Goal: Task Accomplishment & Management: Complete application form

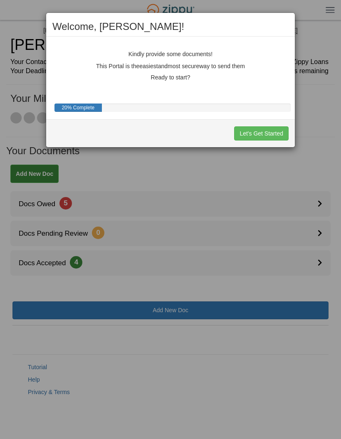
click at [271, 133] on button "Let's Get Started" at bounding box center [261, 133] width 54 height 14
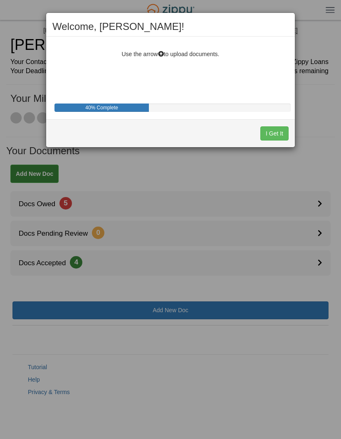
click at [275, 134] on button "I Get It" at bounding box center [274, 133] width 28 height 14
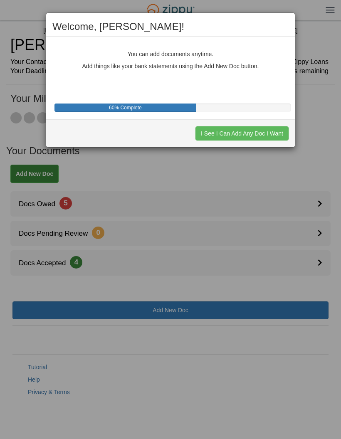
click at [275, 131] on button "I See I Can Add Any Doc I Want" at bounding box center [241, 133] width 93 height 14
click at [275, 133] on button "I See I Can Decline to Provide a Doc" at bounding box center [236, 133] width 106 height 14
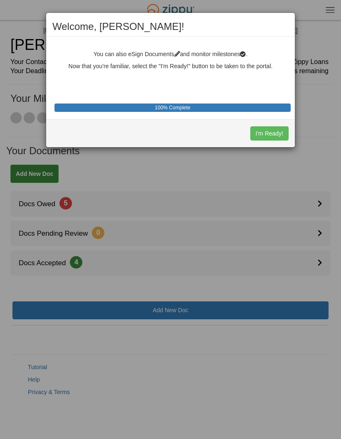
click at [276, 132] on button "I'm Ready!" at bounding box center [269, 133] width 38 height 14
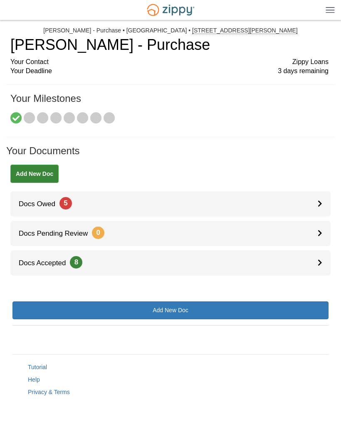
click at [298, 206] on link "Docs Owed 5" at bounding box center [170, 203] width 320 height 25
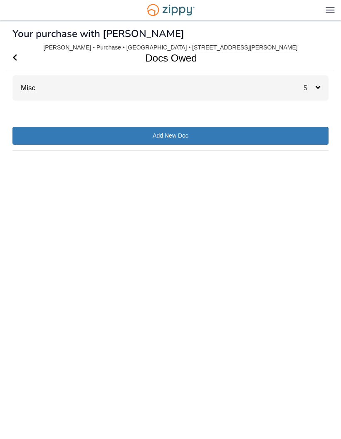
click at [317, 85] on icon at bounding box center [318, 87] width 5 height 7
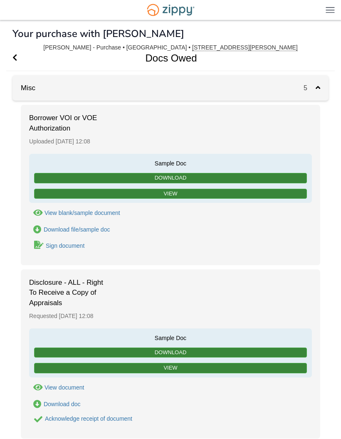
click at [97, 210] on div "View blank/sample document" at bounding box center [82, 213] width 76 height 7
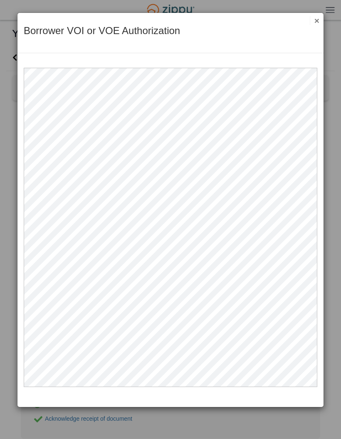
click at [315, 21] on button "×" at bounding box center [315, 20] width 10 height 9
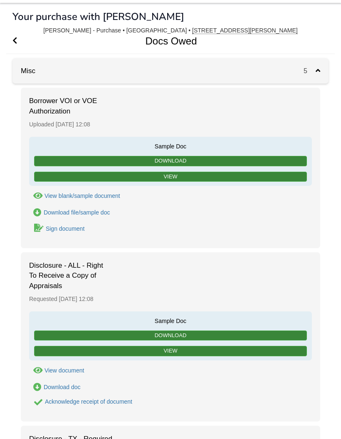
scroll to position [17, 0]
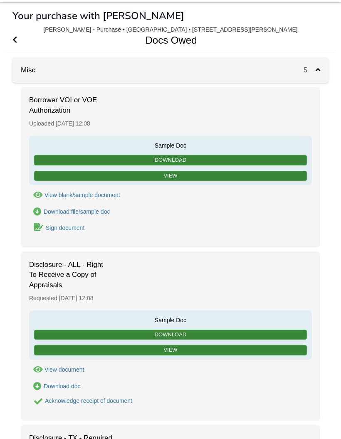
click at [68, 227] on div "Sign document" at bounding box center [65, 228] width 39 height 7
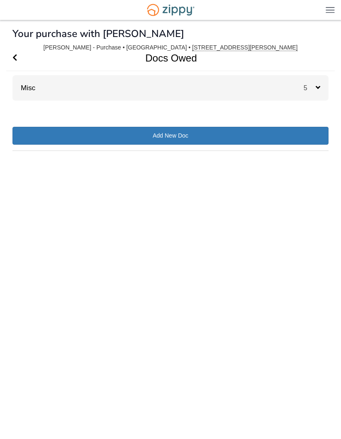
click at [321, 84] on div "5" at bounding box center [316, 87] width 25 height 25
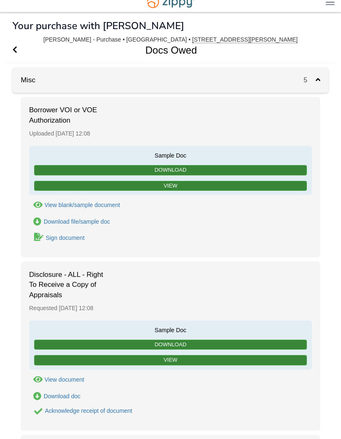
scroll to position [5, 0]
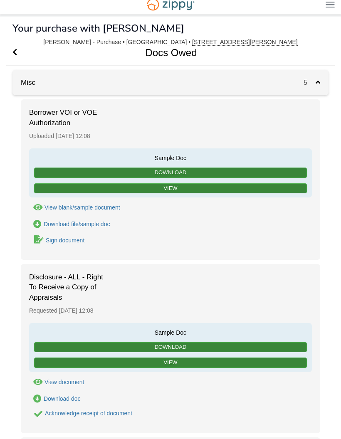
click at [66, 238] on div "Sign document" at bounding box center [65, 240] width 39 height 7
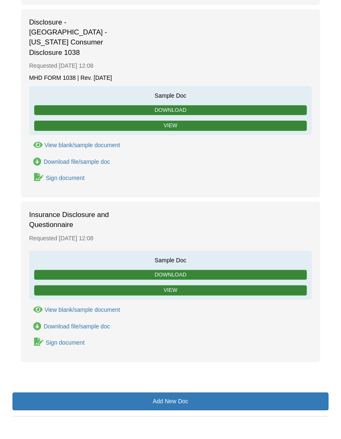
scroll to position [598, 0]
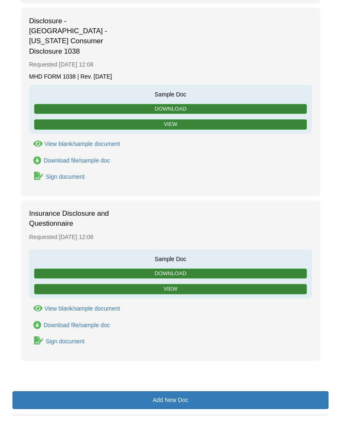
click at [75, 339] on div "Sign document" at bounding box center [65, 342] width 39 height 7
click at [64, 339] on div "Sign document" at bounding box center [65, 342] width 39 height 7
click at [46, 339] on div "Sign document" at bounding box center [65, 342] width 39 height 7
click at [96, 336] on div "Sign document" at bounding box center [170, 341] width 283 height 11
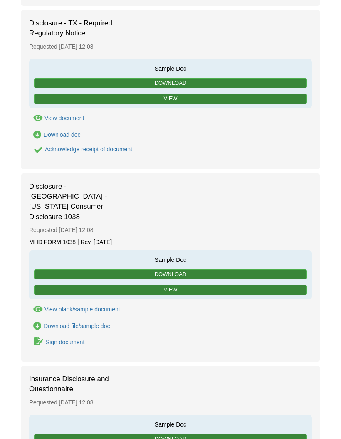
scroll to position [435, 0]
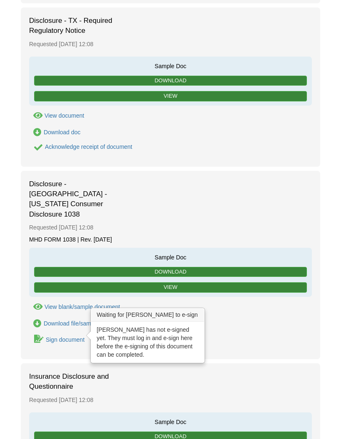
click at [67, 336] on div "Sign document" at bounding box center [65, 339] width 39 height 7
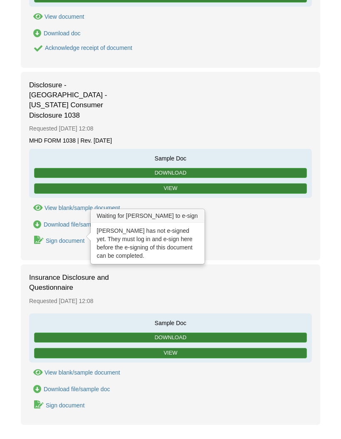
scroll to position [539, 0]
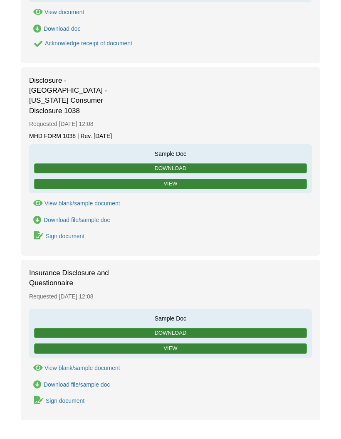
click at [73, 398] on div "Sign document" at bounding box center [65, 401] width 39 height 7
click at [65, 398] on div "Sign document" at bounding box center [65, 401] width 39 height 7
click at [47, 398] on div "Sign document" at bounding box center [65, 401] width 39 height 7
click at [75, 399] on div "Sign document" at bounding box center [65, 401] width 39 height 7
click at [82, 398] on div "Sign document" at bounding box center [65, 401] width 39 height 7
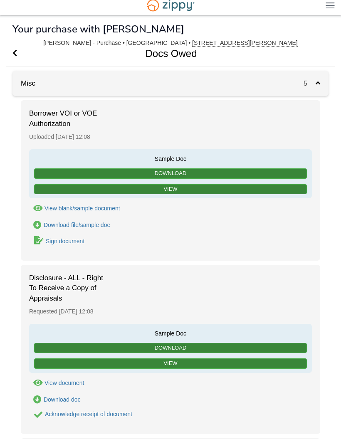
scroll to position [0, 0]
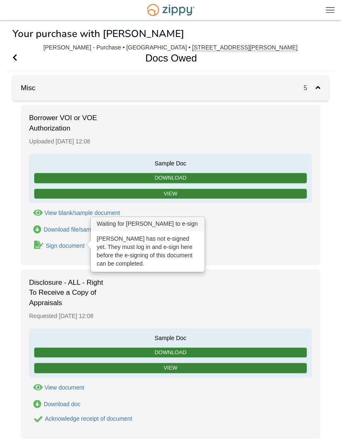
click at [75, 245] on div "Sign document" at bounding box center [65, 245] width 39 height 7
